Goal: Transaction & Acquisition: Obtain resource

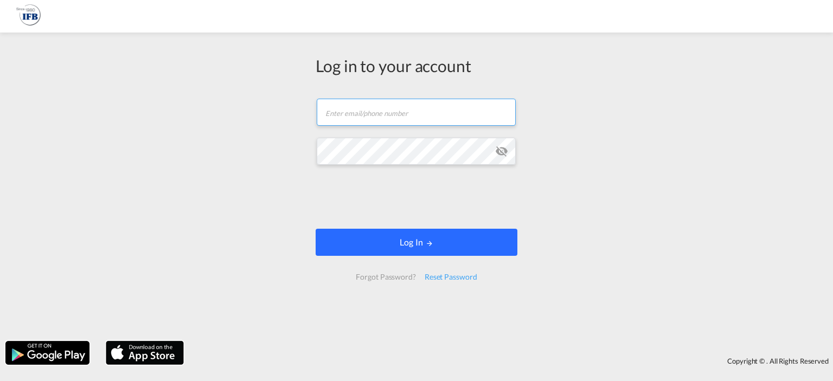
type input "g.begou@france-ifbgroup.net"
click at [380, 237] on button "Log In" at bounding box center [417, 242] width 202 height 27
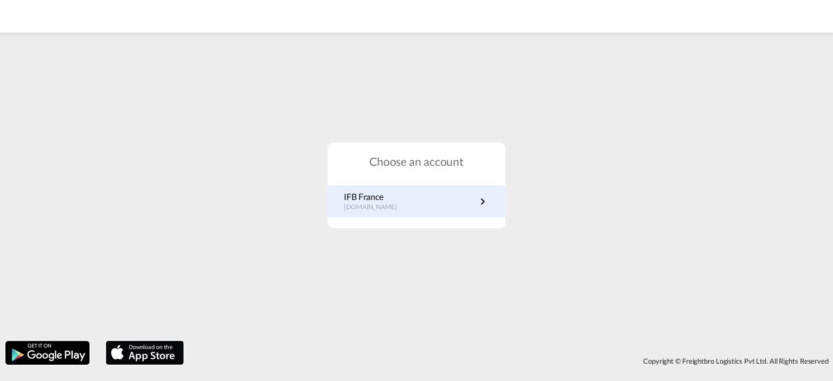
click at [381, 199] on p "IFB France" at bounding box center [376, 197] width 64 height 12
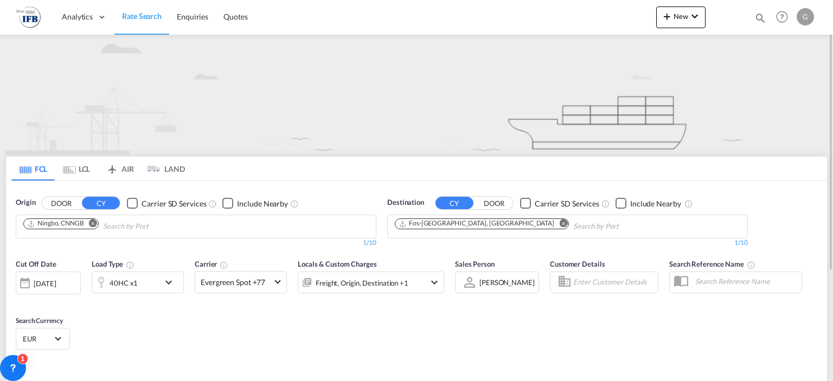
click at [94, 223] on md-icon "Remove" at bounding box center [93, 224] width 8 height 8
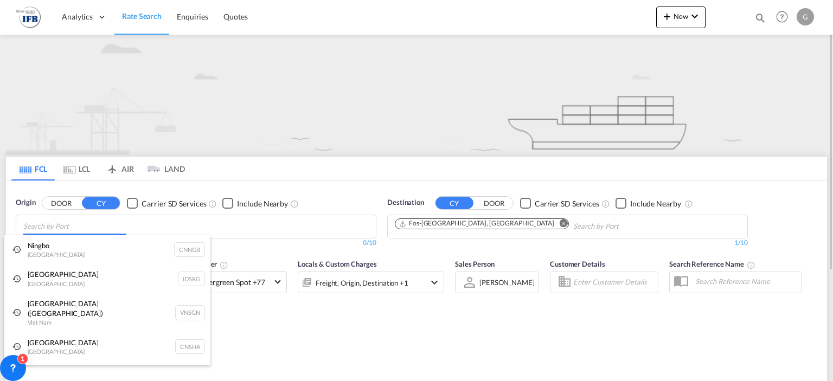
click at [94, 223] on body "Analytics Reports Rate Search Enquiries Quotes Analytics Reports" at bounding box center [416, 190] width 833 height 381
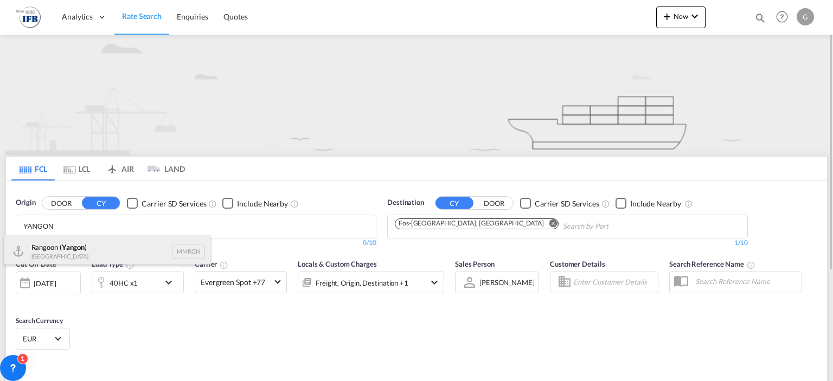
type input "YANGON"
click at [92, 251] on div "Rangoon ( [GEOGRAPHIC_DATA] ) Myanmar MMRGN" at bounding box center [107, 251] width 206 height 33
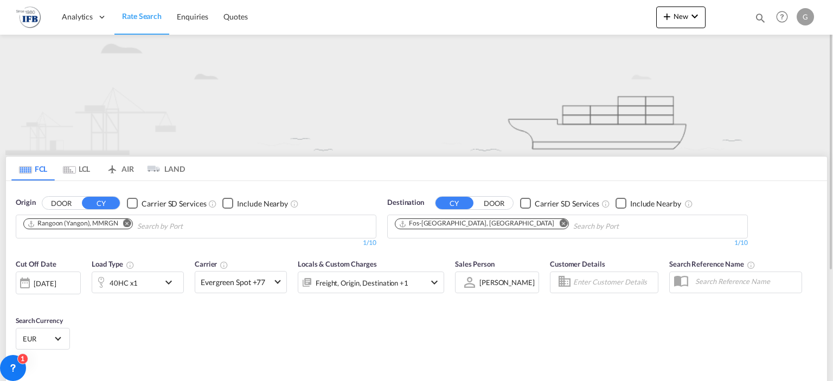
click at [559, 224] on md-icon "Remove" at bounding box center [563, 224] width 8 height 8
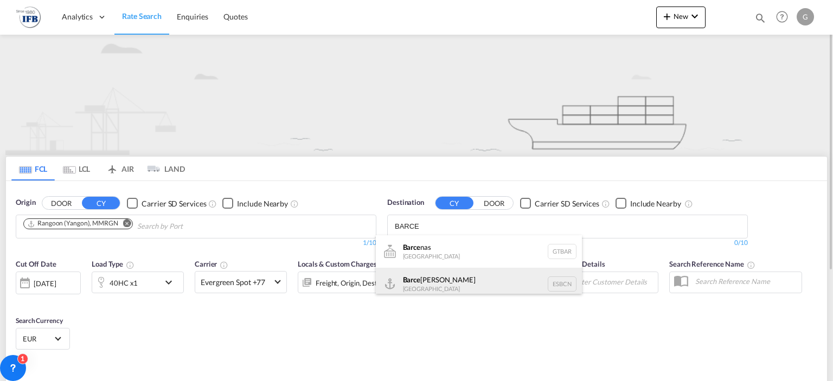
type input "BARCE"
click at [467, 275] on div "[PERSON_NAME] [GEOGRAPHIC_DATA] ESBCN" at bounding box center [479, 284] width 206 height 33
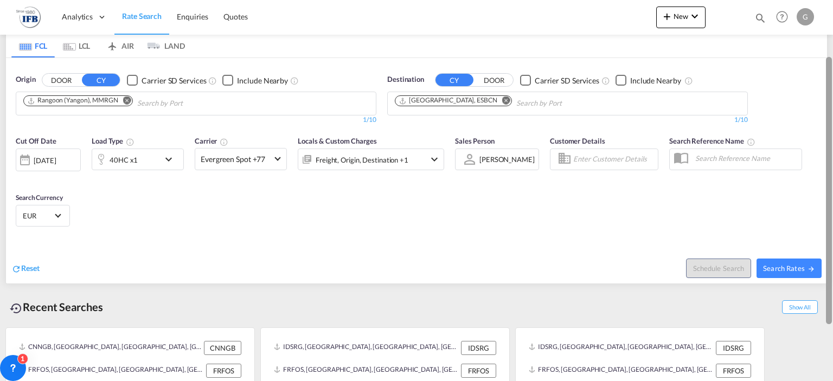
drag, startPoint x: 831, startPoint y: 177, endPoint x: 832, endPoint y: 264, distance: 86.8
click at [832, 264] on div at bounding box center [832, 172] width 2 height 377
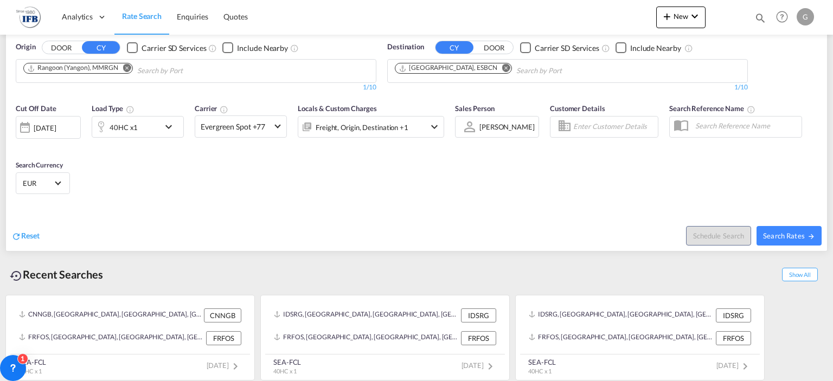
click at [56, 125] on div "[DATE]" at bounding box center [45, 128] width 22 height 10
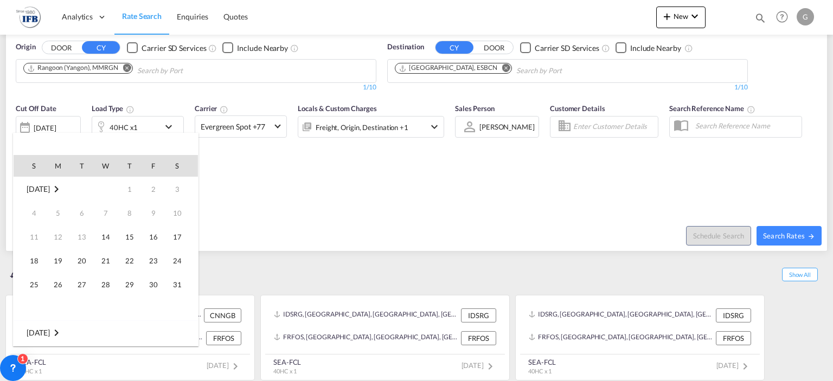
scroll to position [431, 0]
click at [152, 246] on span "15" at bounding box center [154, 237] width 22 height 22
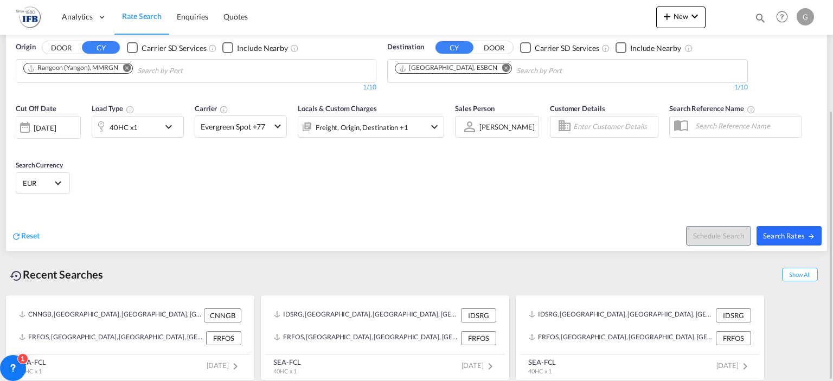
click at [793, 234] on span "Search Rates" at bounding box center [789, 235] width 52 height 9
type input "MMRGN to ESBCN / [DATE]"
